Goal: Information Seeking & Learning: Learn about a topic

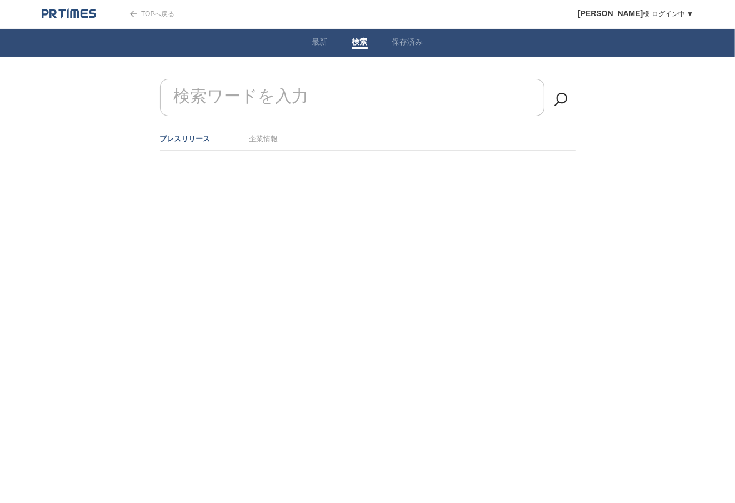
click at [309, 79] on form "検索ワードを入力" at bounding box center [367, 79] width 415 height 0
type input "物流"
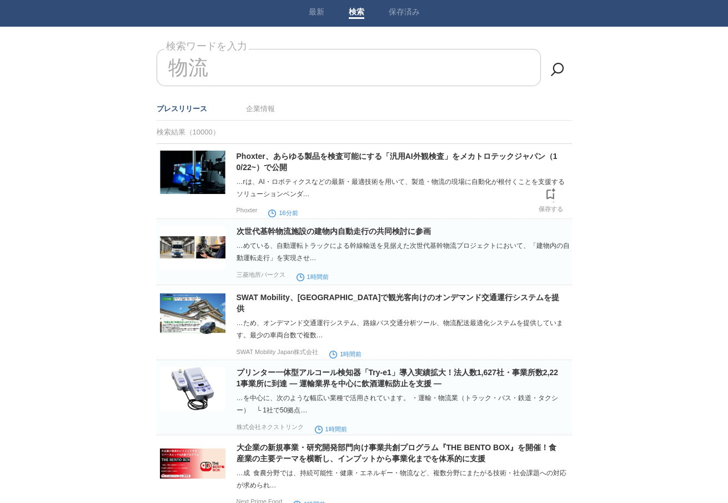
scroll to position [44, 0]
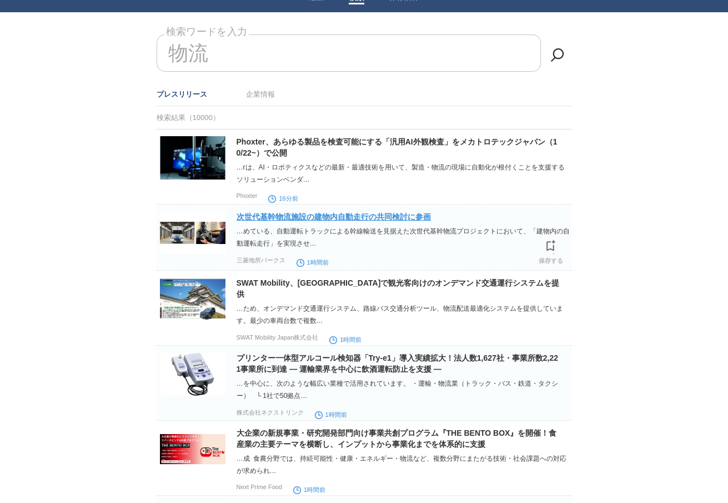
click at [359, 223] on div "次世代基幹物流施設の建物内自動走行の共同検討に参画 …めている、自動運転トラックによる幹線輸送を見据えた次世代基幹物流プロジェクトにおいて、「建物内の自動運転…" at bounding box center [403, 239] width 333 height 57
click at [361, 218] on link "次世代基幹物流施設の建物内自動走行の共同検討に参画" at bounding box center [334, 216] width 194 height 9
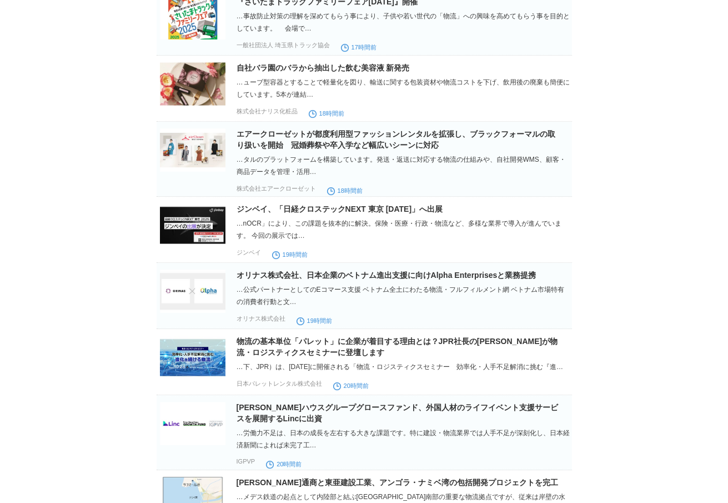
scroll to position [889, 0]
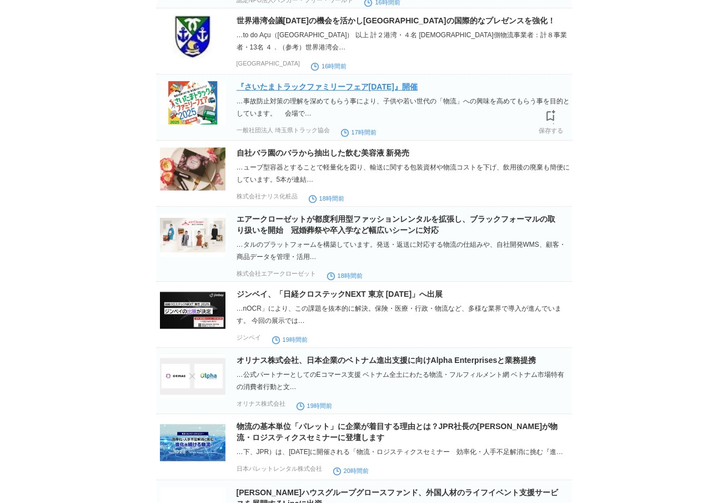
click at [327, 91] on link "『さいたまトラックファミリーフェア[DATE]』開催" at bounding box center [327, 86] width 181 height 9
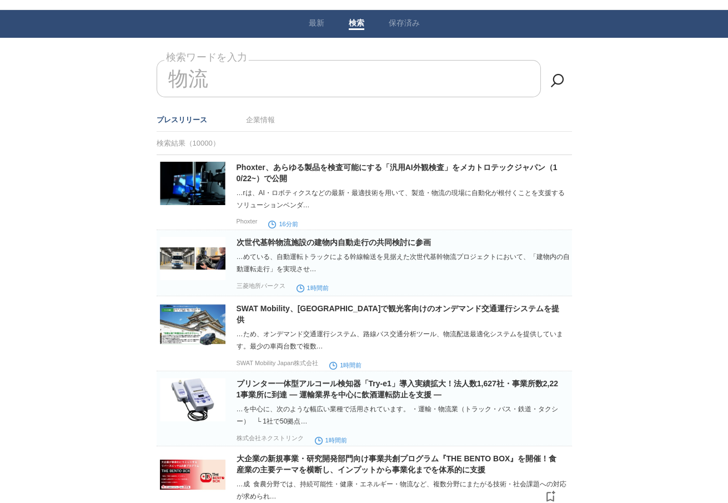
scroll to position [0, 0]
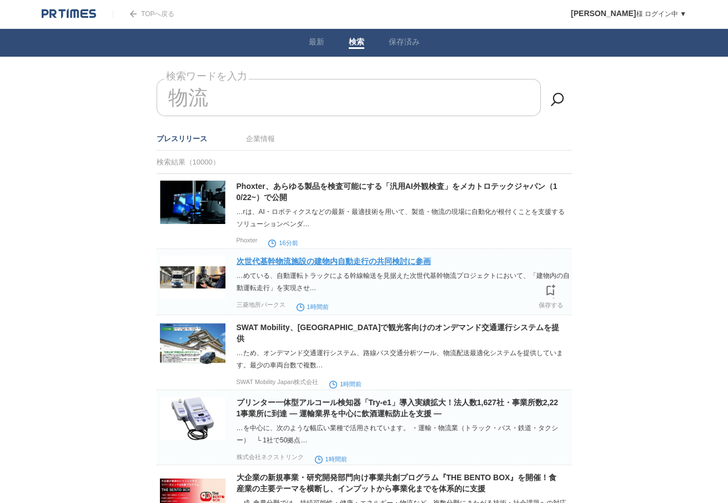
click at [410, 263] on link "次世代基幹物流施設の建物内自動走行の共同検討に参画" at bounding box center [334, 261] width 194 height 9
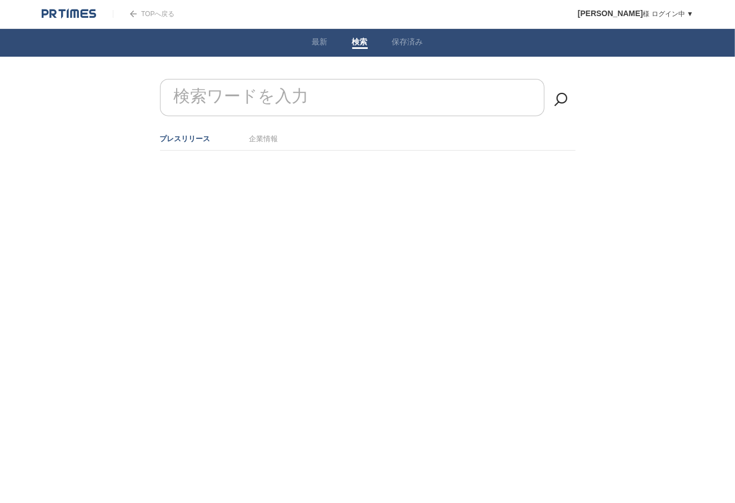
click at [273, 102] on label "検索ワードを入力" at bounding box center [241, 96] width 141 height 28
click at [273, 102] on input "検索ワードを入力" at bounding box center [352, 97] width 384 height 37
type input "物流"
